Goal: Find contact information: Find contact information

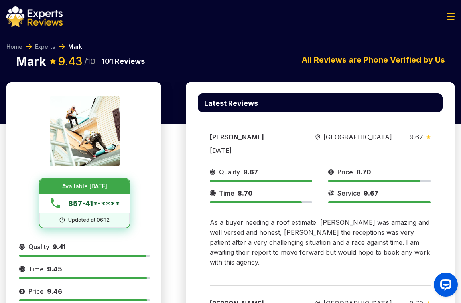
click at [93, 203] on span "857-41*-****" at bounding box center [94, 203] width 52 height 11
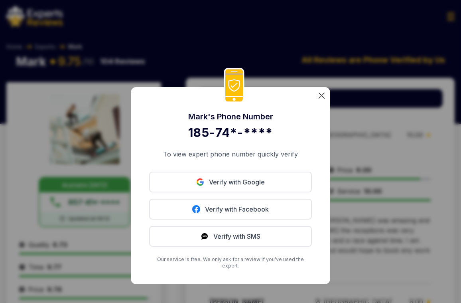
scroll to position [2, 0]
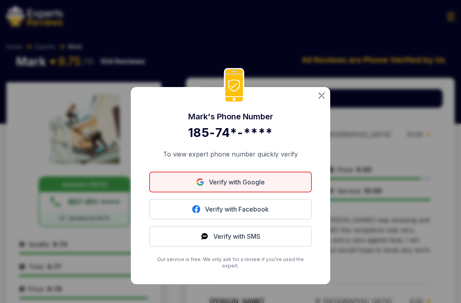
click at [250, 188] on link "Verify with Google" at bounding box center [230, 182] width 163 height 21
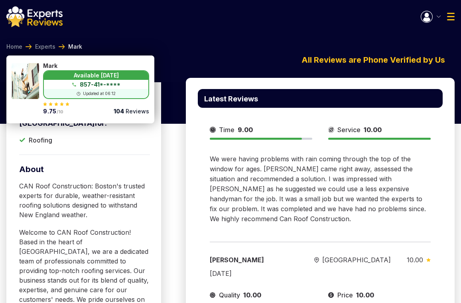
scroll to position [239, 0]
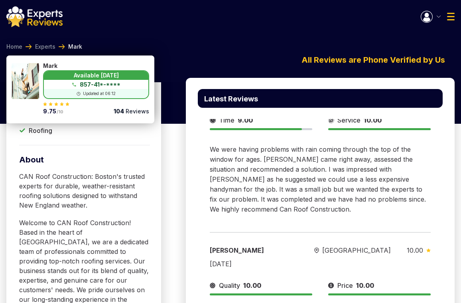
click at [334, 176] on div "Laura Gobron Boston 9.00 08/13/2025 Quality 9.00 Price 10.00 Time 9.00 Service …" at bounding box center [320, 132] width 245 height 186
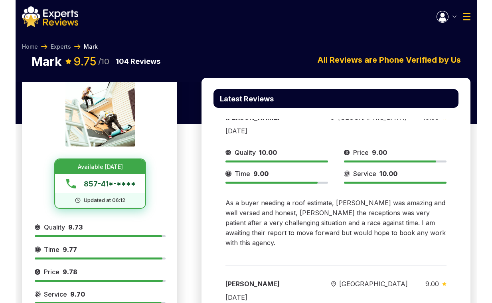
scroll to position [0, 0]
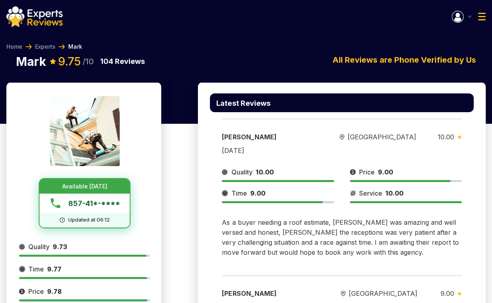
click at [91, 186] on span "Available Today" at bounding box center [84, 186] width 45 height 8
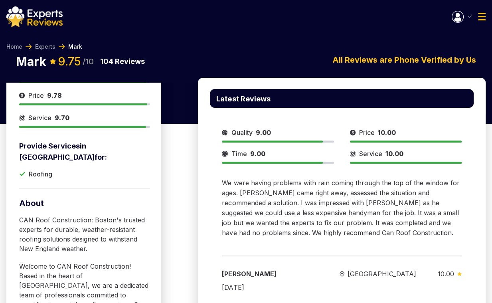
click at [459, 20] on img "button" at bounding box center [458, 17] width 12 height 12
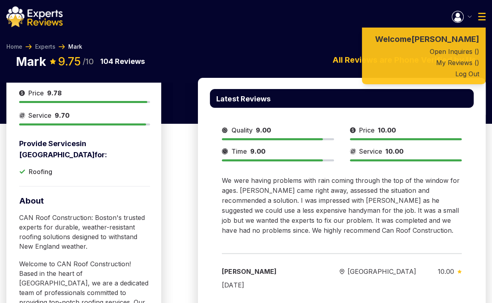
scroll to position [199, 0]
click at [461, 79] on button "Log Out" at bounding box center [424, 73] width 124 height 11
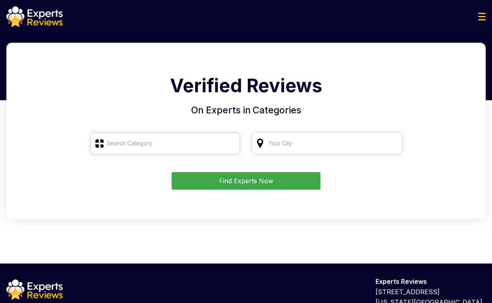
click at [156, 136] on input "search" at bounding box center [166, 144] width 150 height 22
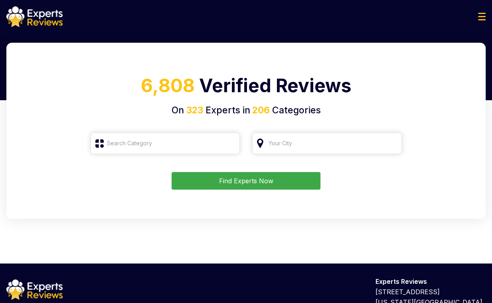
type input "Roofing"
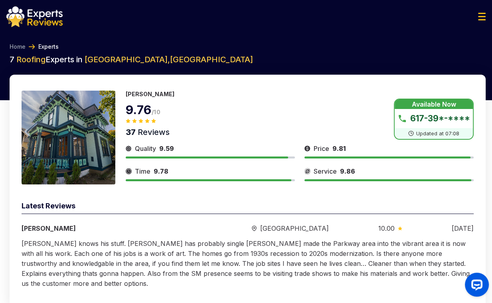
click at [422, 133] on button "Show Number" at bounding box center [434, 119] width 80 height 41
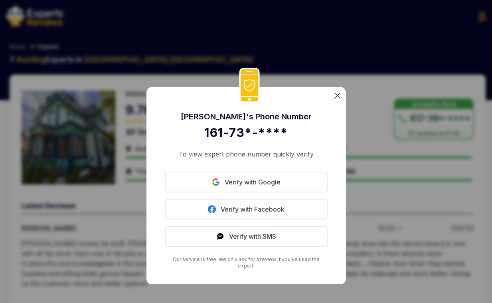
click at [338, 99] on img at bounding box center [337, 96] width 6 height 6
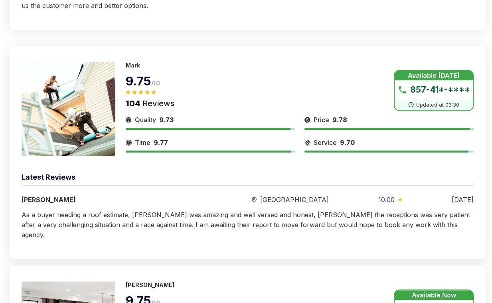
scroll to position [278, 0]
click at [435, 78] on button "Show Number" at bounding box center [434, 89] width 80 height 41
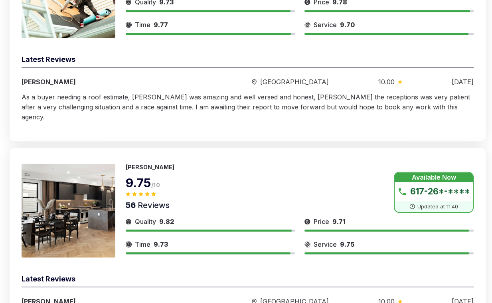
click at [439, 190] on button "Show Number" at bounding box center [434, 192] width 80 height 41
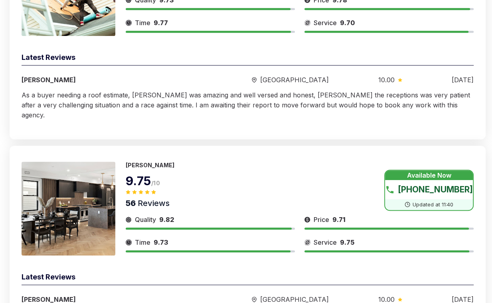
scroll to position [398, 0]
click at [433, 170] on button "Show Number" at bounding box center [428, 189] width 89 height 41
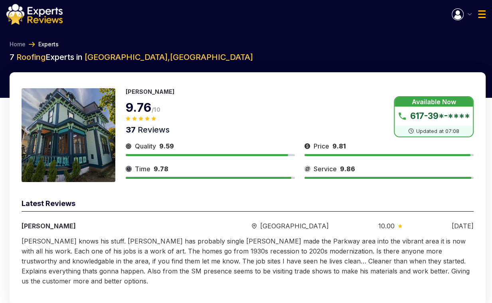
scroll to position [0, 0]
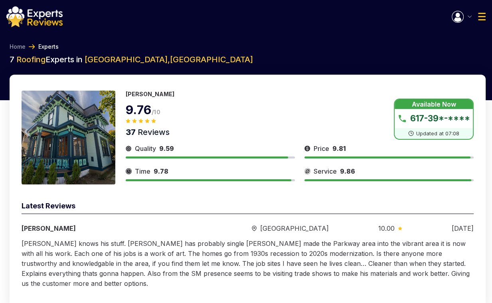
click at [463, 20] on img "button" at bounding box center [458, 17] width 12 height 12
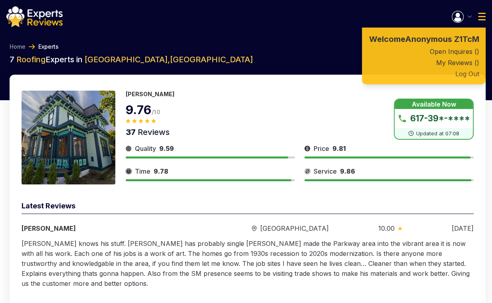
click at [465, 79] on button "Log Out" at bounding box center [424, 73] width 124 height 11
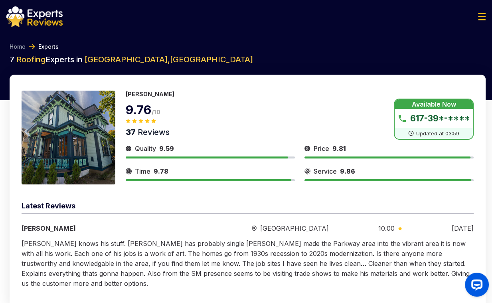
click at [434, 120] on button "Show Number" at bounding box center [434, 119] width 80 height 41
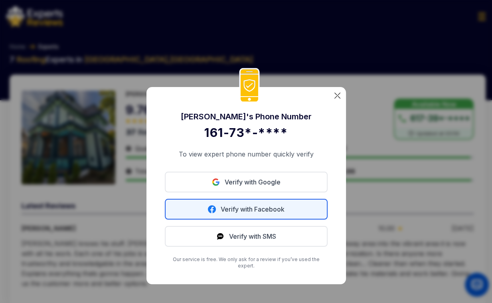
click at [257, 213] on link "Verify with Facebook" at bounding box center [246, 209] width 163 height 21
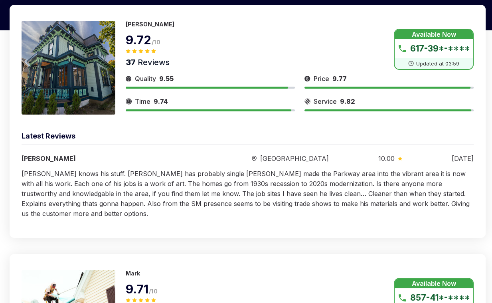
scroll to position [70, 0]
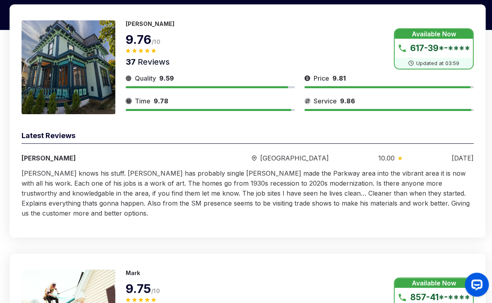
click at [449, 48] on button "Show Number" at bounding box center [434, 48] width 80 height 41
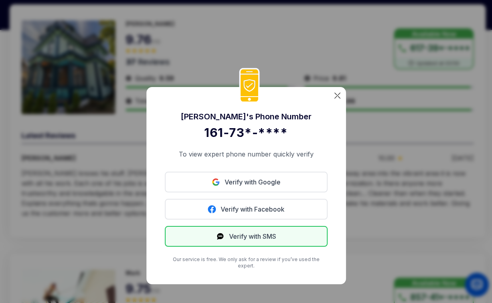
click at [237, 236] on button "Verify with SMS" at bounding box center [246, 236] width 163 height 21
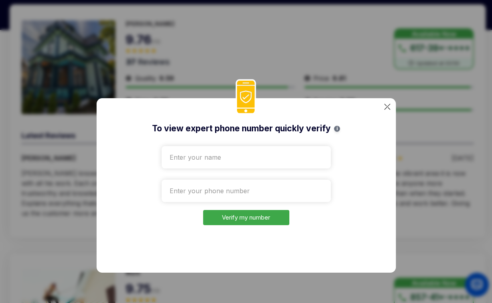
click at [218, 158] on input "text" at bounding box center [246, 157] width 169 height 22
drag, startPoint x: 192, startPoint y: 160, endPoint x: 152, endPoint y: 161, distance: 39.9
click at [152, 161] on div "To view expert phone number quickly verify i Еуые Verify my number" at bounding box center [246, 185] width 299 height 174
drag, startPoint x: 188, startPoint y: 162, endPoint x: 158, endPoint y: 159, distance: 29.2
click at [158, 159] on div "To view expert phone number quickly verify i Еуіе Verify my number" at bounding box center [246, 185] width 299 height 174
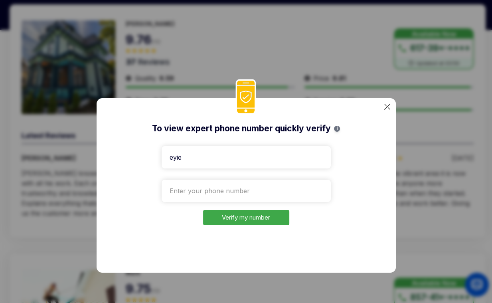
drag, startPoint x: 201, startPoint y: 160, endPoint x: 151, endPoint y: 160, distance: 50.3
click at [151, 160] on div "To view expert phone number quickly verify i еуіе Verify my number" at bounding box center [246, 185] width 299 height 174
type input "test"
click at [198, 186] on input "tel" at bounding box center [246, 191] width 169 height 22
type input "380632884983"
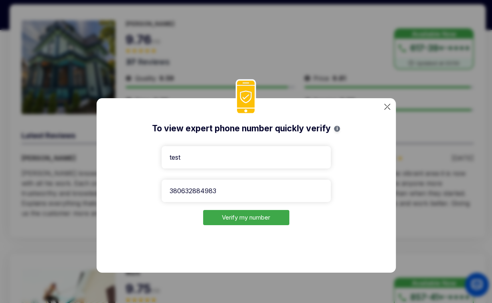
click at [227, 224] on button "Verify my number" at bounding box center [246, 218] width 86 height 16
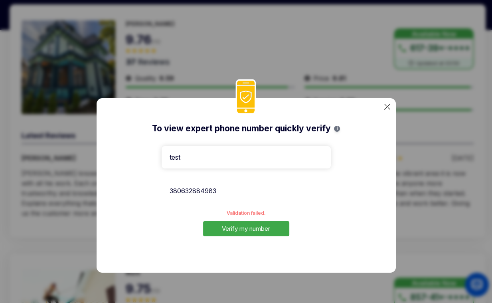
drag, startPoint x: 220, startPoint y: 189, endPoint x: 156, endPoint y: 192, distance: 63.9
click at [156, 191] on div "To view expert phone number quickly verify i test 380632884983 Validation faile…" at bounding box center [246, 185] width 299 height 174
click at [387, 107] on img at bounding box center [387, 107] width 6 height 6
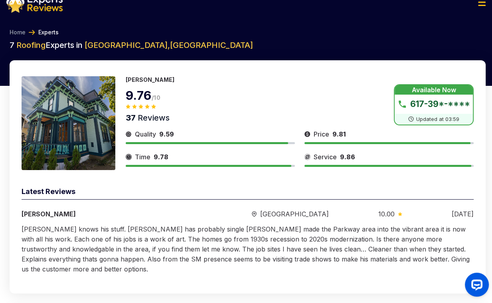
scroll to position [0, 0]
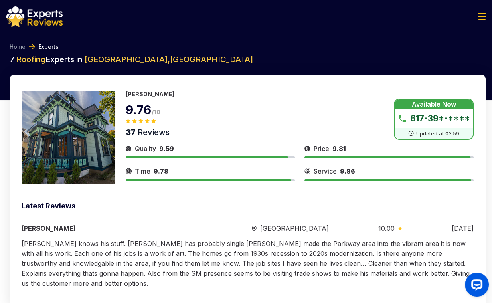
click at [434, 115] on button "Show Number" at bounding box center [434, 119] width 80 height 41
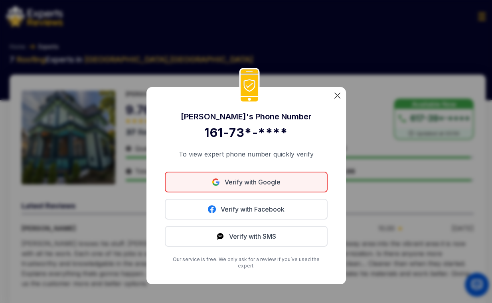
click at [234, 186] on link "Verify with Google" at bounding box center [246, 182] width 163 height 21
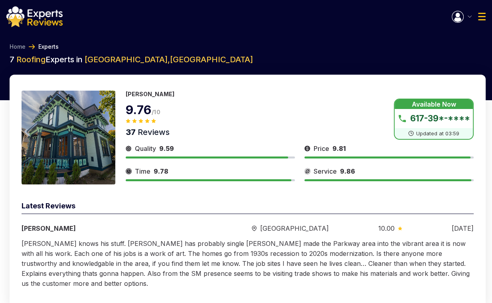
click at [457, 119] on button "Show Number" at bounding box center [434, 119] width 80 height 41
click at [457, 119] on button "Show Number" at bounding box center [428, 119] width 89 height 41
click at [431, 122] on button "Show Number" at bounding box center [428, 119] width 89 height 41
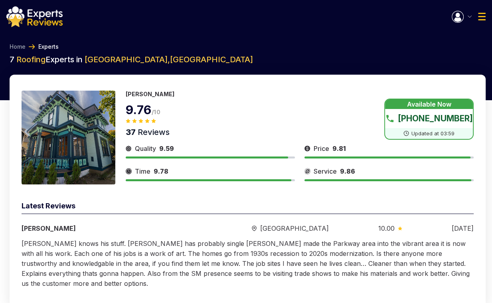
click at [431, 122] on button "Show Number" at bounding box center [428, 119] width 89 height 41
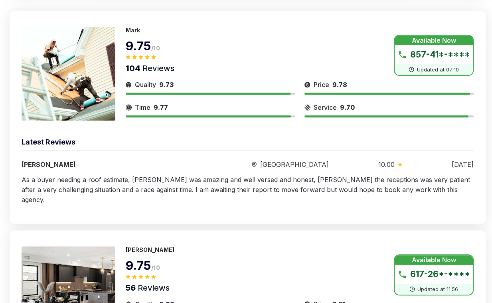
scroll to position [314, 0]
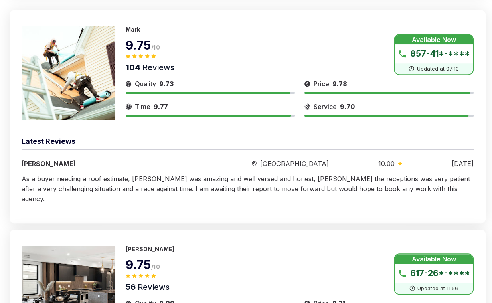
click at [447, 45] on button "Show Number" at bounding box center [434, 54] width 80 height 41
click at [449, 44] on button "Show Number" at bounding box center [428, 54] width 89 height 41
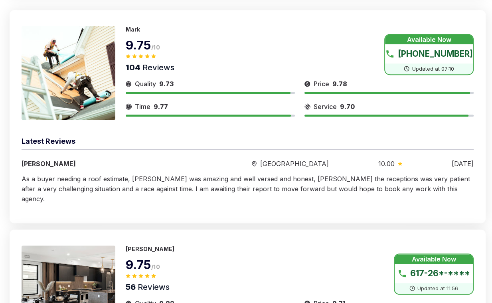
click at [448, 42] on button "Show Number" at bounding box center [428, 54] width 89 height 41
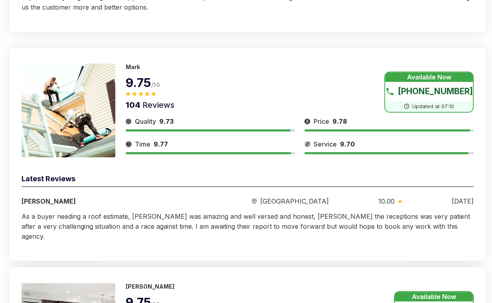
scroll to position [276, 0]
click at [135, 63] on p "Mark" at bounding box center [133, 66] width 14 height 7
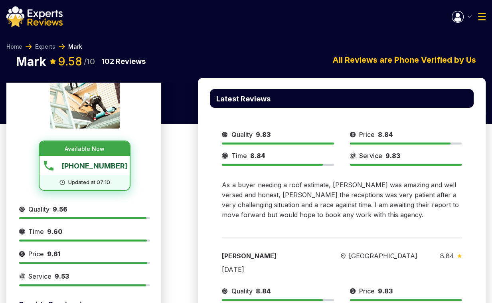
scroll to position [38, 0]
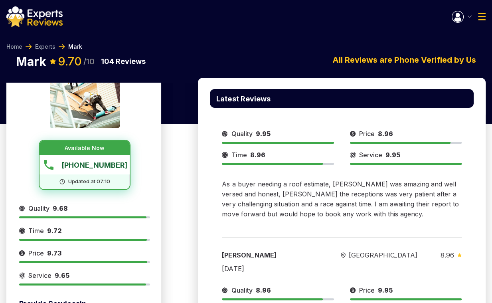
click at [99, 166] on span "857-415-7727" at bounding box center [94, 165] width 66 height 11
click at [99, 166] on span "857-41*-****" at bounding box center [94, 165] width 52 height 11
click at [99, 166] on span "857-415-7727" at bounding box center [94, 165] width 66 height 11
click at [99, 166] on span "857-41*-****" at bounding box center [94, 165] width 52 height 11
click at [101, 165] on span "857-415-7727" at bounding box center [94, 165] width 66 height 11
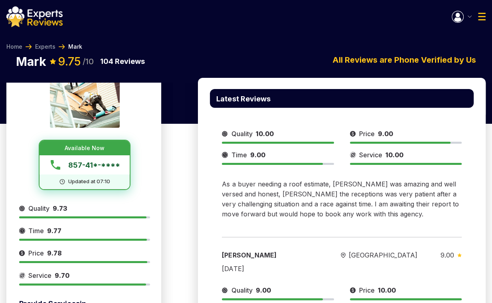
click at [101, 165] on span "857-41*-****" at bounding box center [94, 165] width 52 height 11
click at [101, 165] on span "857-415-7727" at bounding box center [94, 165] width 66 height 11
click at [101, 165] on span "857-41*-****" at bounding box center [94, 165] width 52 height 11
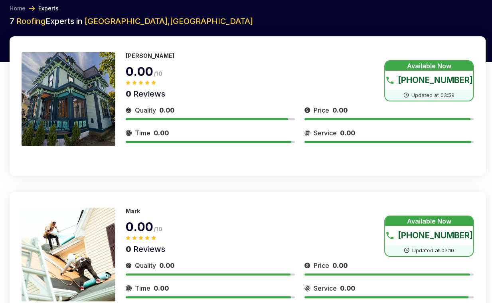
scroll to position [276, 0]
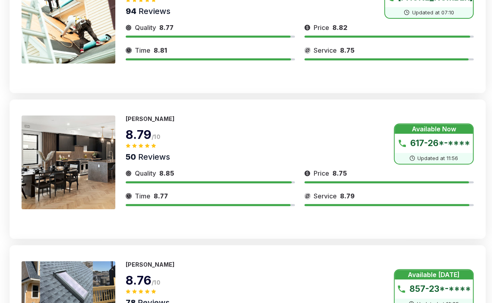
click at [449, 144] on button "Show Number" at bounding box center [434, 143] width 80 height 41
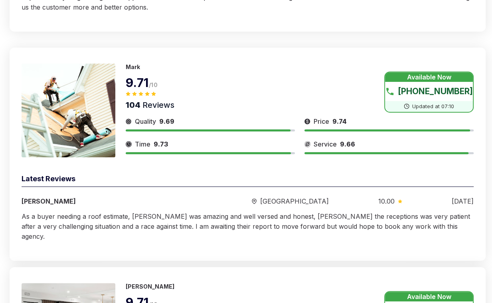
scroll to position [359, 0]
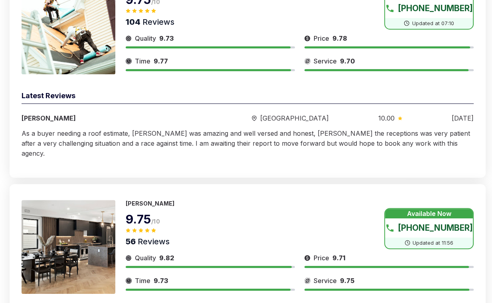
click at [443, 209] on button "Show Number" at bounding box center [428, 228] width 89 height 41
click at [442, 208] on button "Show Number" at bounding box center [428, 228] width 89 height 41
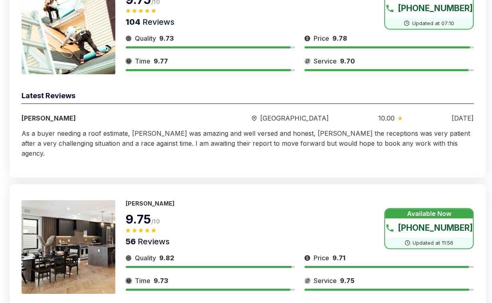
click at [442, 208] on button "Show Number" at bounding box center [428, 228] width 89 height 41
click at [282, 184] on div "Paul 9.75 /10 56 Reviews Available Now 617-269-1213 Updated at 11:56 Quality 9.…" at bounding box center [248, 300] width 476 height 233
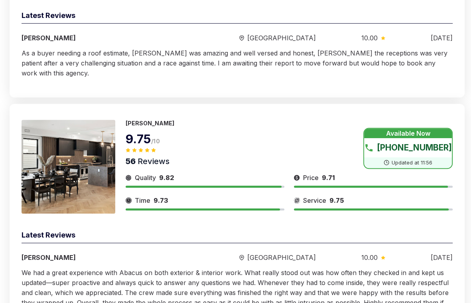
scroll to position [440, 0]
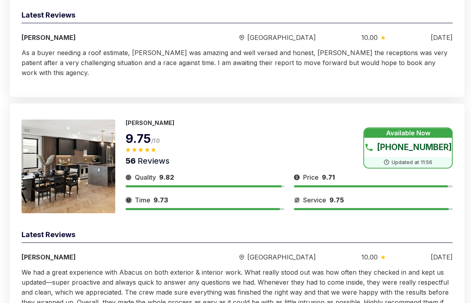
click at [404, 127] on button "Show Number" at bounding box center [408, 147] width 89 height 41
click at [407, 128] on button "Show Number" at bounding box center [408, 147] width 89 height 41
click at [408, 138] on button "Show Number" at bounding box center [408, 147] width 89 height 41
click at [132, 119] on p "Paul" at bounding box center [150, 122] width 49 height 7
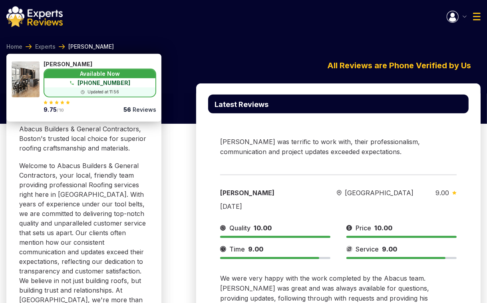
scroll to position [349, 0]
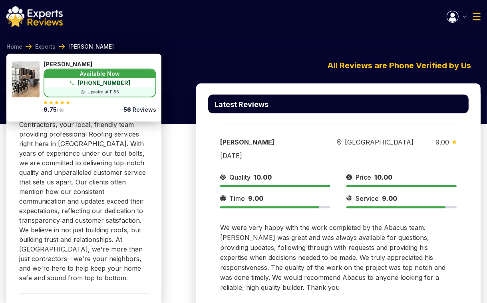
click at [307, 224] on span "We were very happy with the work completed by the Abacus team. Gerald was great…" at bounding box center [332, 258] width 225 height 68
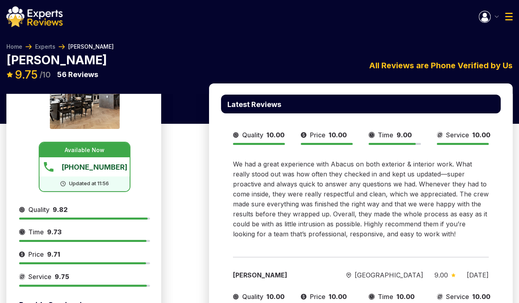
scroll to position [2, 0]
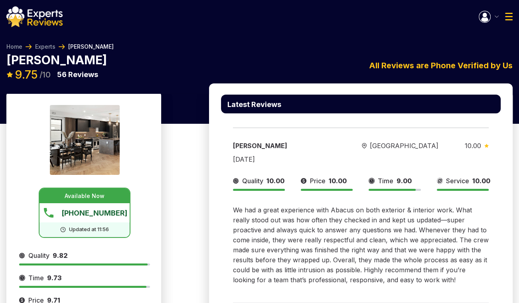
click at [342, 206] on span "We had a great experience with Abacus on both exterior & interior work. What re…" at bounding box center [361, 245] width 256 height 78
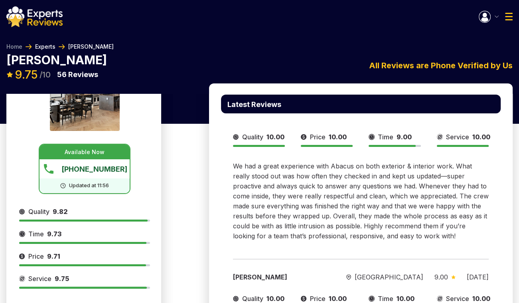
click at [49, 45] on link "Experts" at bounding box center [45, 47] width 20 height 8
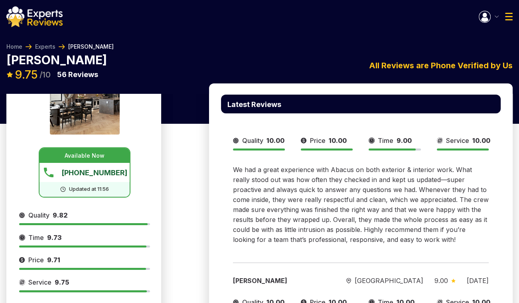
scroll to position [42, 0]
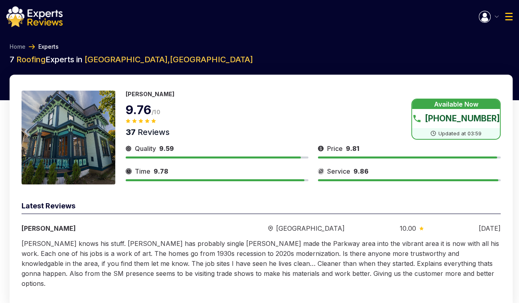
click at [326, 224] on div "Abner Bonilla Boston 10.00 08/03/2025" at bounding box center [261, 229] width 479 height 10
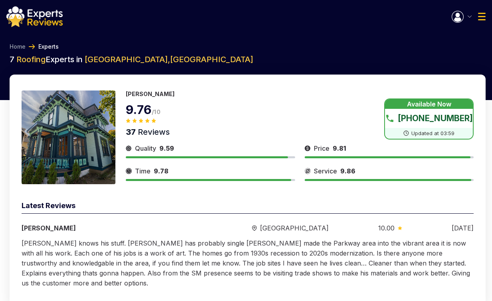
click at [398, 201] on div "Latest Reviews" at bounding box center [248, 207] width 452 height 14
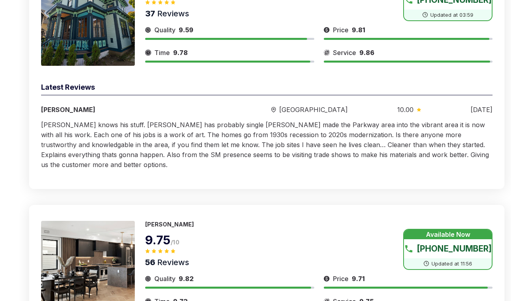
scroll to position [119, 0]
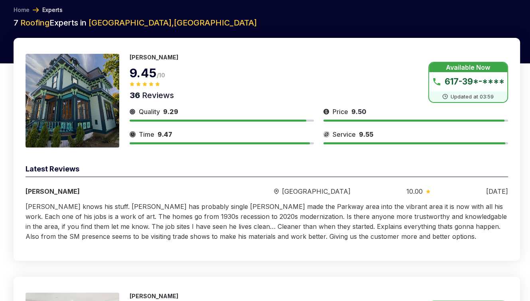
scroll to position [37, 0]
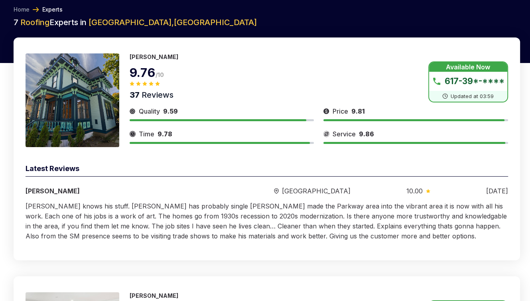
click at [493, 81] on button "Show Number" at bounding box center [469, 81] width 80 height 41
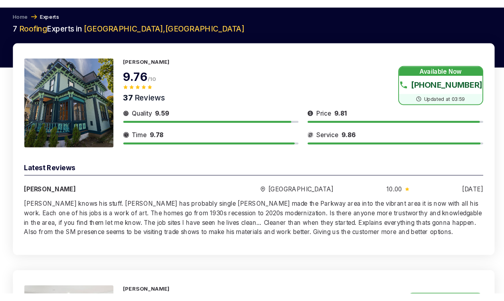
scroll to position [0, 0]
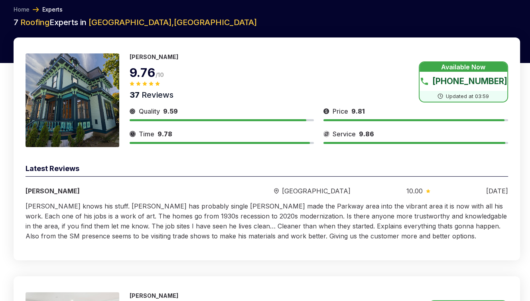
click at [359, 173] on div "Latest Reviews" at bounding box center [267, 170] width 483 height 14
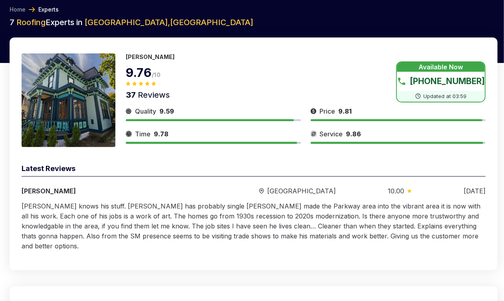
click at [449, 80] on button "Show Number" at bounding box center [440, 81] width 89 height 41
click at [442, 65] on button "Show Number" at bounding box center [440, 81] width 89 height 41
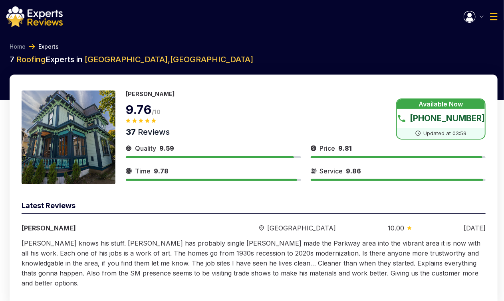
click at [473, 19] on img "button" at bounding box center [469, 17] width 12 height 12
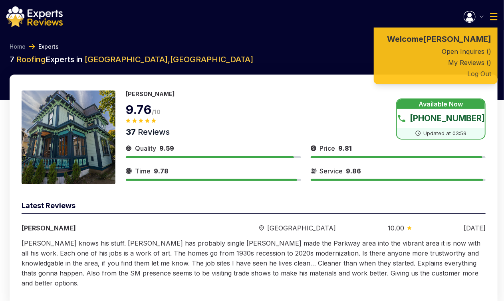
click at [481, 79] on button "Log Out" at bounding box center [436, 73] width 124 height 11
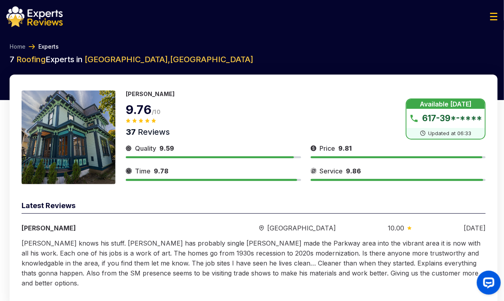
click at [466, 121] on button "Show Number" at bounding box center [446, 119] width 80 height 41
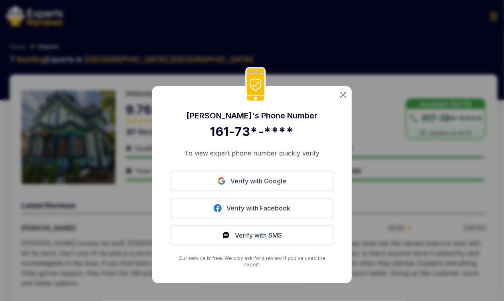
click at [342, 98] on img at bounding box center [343, 95] width 6 height 6
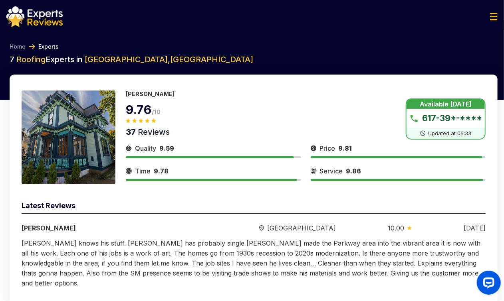
click at [267, 118] on div "9.76 /10 37 Reviews Available [DATE] 617-39*-**** Updated at 06:33" at bounding box center [306, 119] width 360 height 41
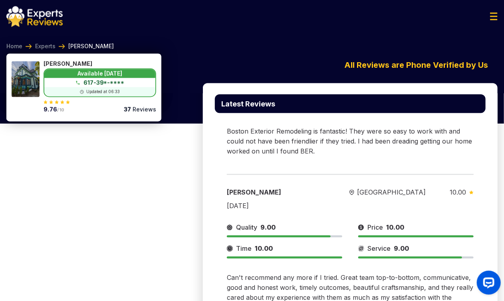
click at [490, 18] on img at bounding box center [494, 17] width 8 height 8
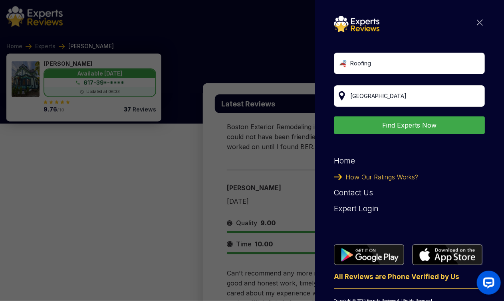
scroll to position [596, 0]
click at [477, 23] on img at bounding box center [480, 23] width 6 height 6
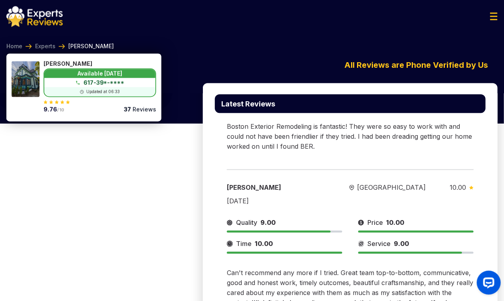
click at [115, 80] on button "Show Number" at bounding box center [100, 79] width 113 height 36
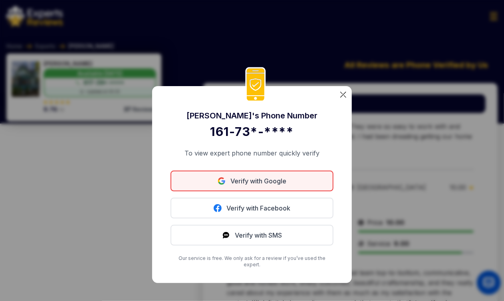
click at [247, 190] on link "Verify with Google" at bounding box center [251, 181] width 163 height 21
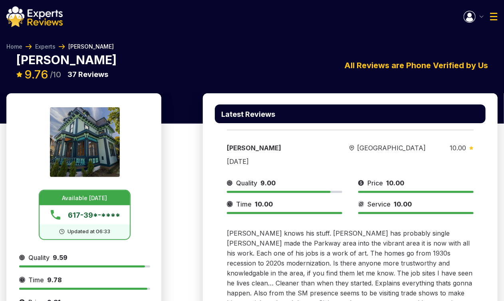
click at [474, 18] on img "button" at bounding box center [469, 17] width 12 height 12
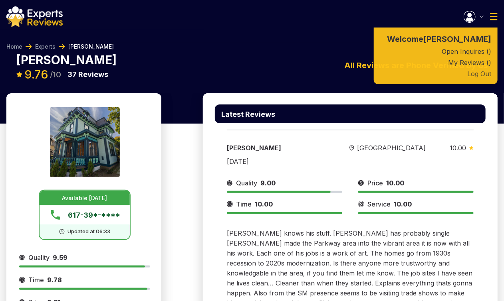
click at [473, 79] on button "Log Out" at bounding box center [436, 73] width 124 height 11
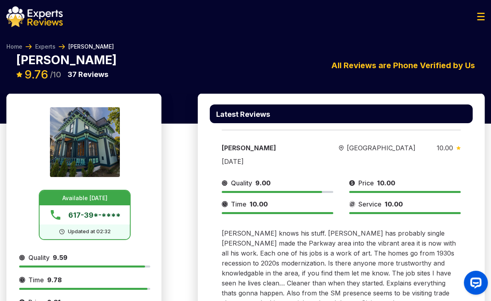
click at [189, 73] on div "[PERSON_NAME] Available [DATE] 617-39*-**** Updated at 02:32 9.76 /10 37 Review…" at bounding box center [245, 74] width 478 height 40
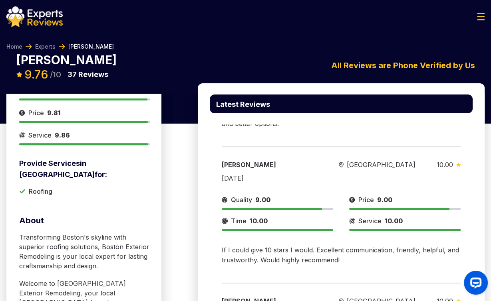
scroll to position [200, 0]
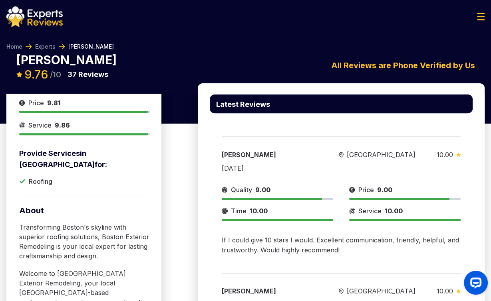
click at [289, 221] on div "If I could give 10 stars I would. Excellent communication, friendly, helpful, a…" at bounding box center [341, 238] width 239 height 34
click at [55, 43] on li "[PERSON_NAME]" at bounding box center [84, 47] width 58 height 8
click at [54, 44] on link "Experts" at bounding box center [45, 47] width 20 height 8
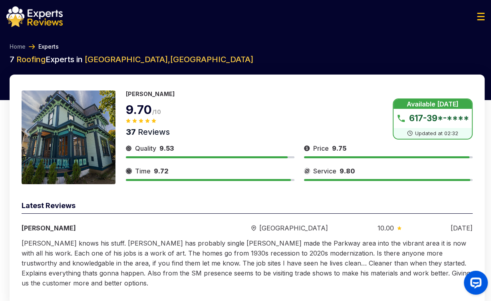
click at [409, 119] on button "Show Number" at bounding box center [432, 119] width 80 height 41
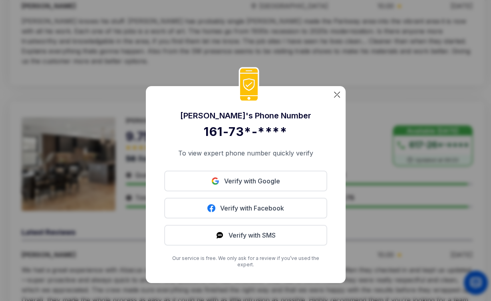
scroll to position [223, 0]
click at [51, 108] on div "[PERSON_NAME] 's Phone Number 161-73*-**** To view expert phone number quickly …" at bounding box center [245, 150] width 491 height 301
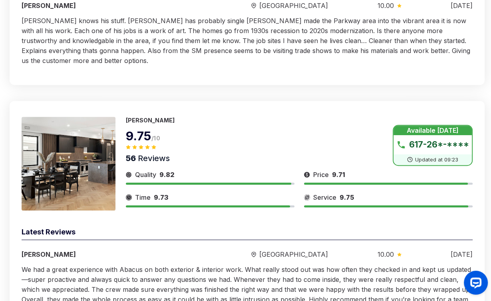
click at [409, 133] on button "Show Number" at bounding box center [432, 145] width 80 height 41
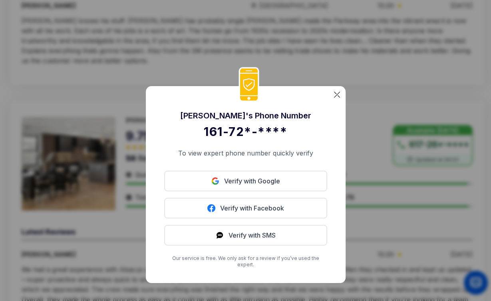
click at [123, 139] on div "[PERSON_NAME] 's Phone Number 161-72*-**** To view expert phone number quickly …" at bounding box center [245, 150] width 491 height 301
